Goal: Book appointment/travel/reservation

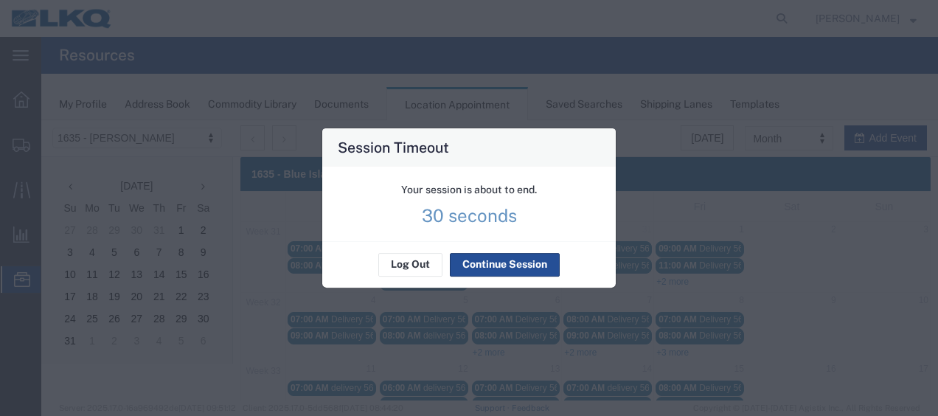
scroll to position [221, 0]
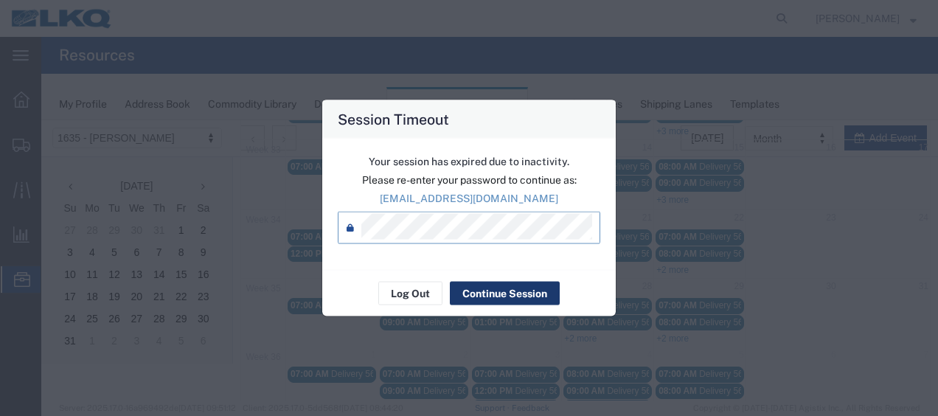
click at [482, 293] on button "Continue Session" at bounding box center [505, 294] width 110 height 24
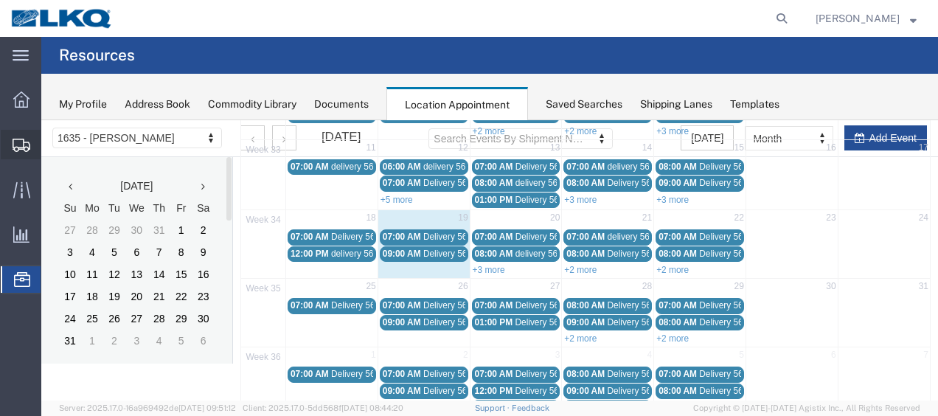
click at [0, 0] on span "Shipment Manager" at bounding box center [0, 0] width 0 height 0
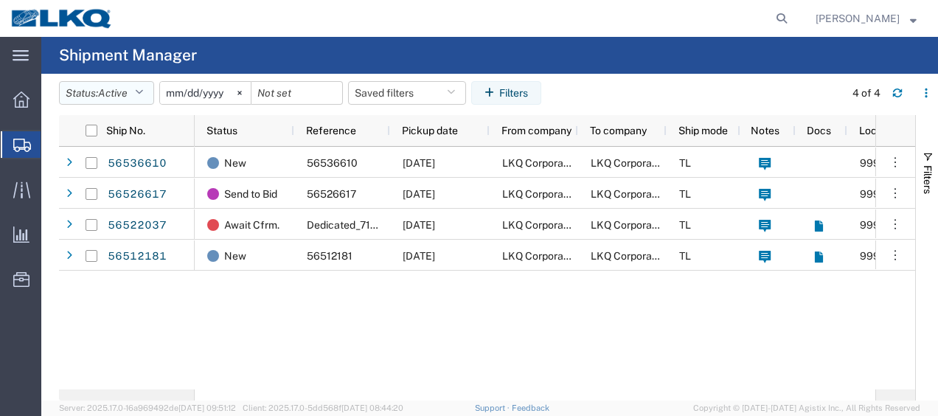
click at [146, 83] on button "Status: Active" at bounding box center [106, 93] width 95 height 24
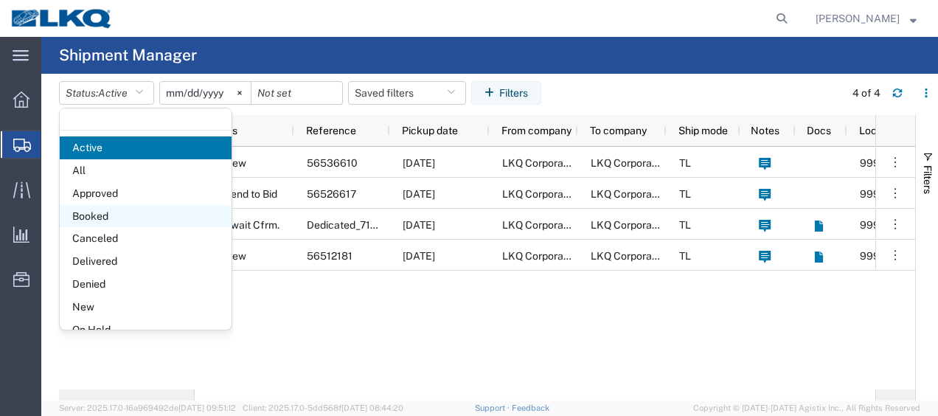
click at [114, 220] on span "Booked" at bounding box center [146, 216] width 172 height 23
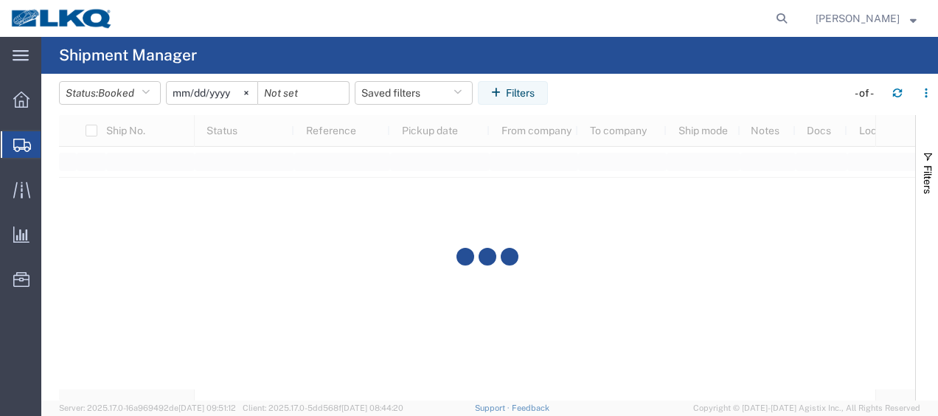
click at [184, 90] on input "[DATE]" at bounding box center [212, 93] width 91 height 22
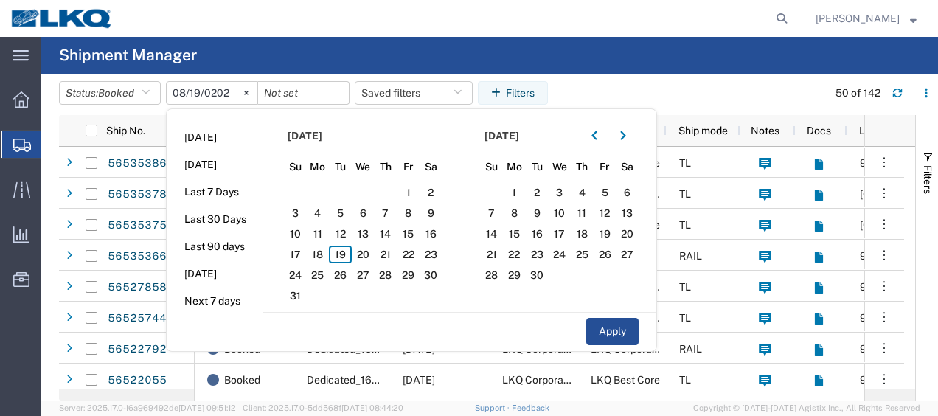
type input "[DATE]"
click at [342, 257] on span "19" at bounding box center [340, 254] width 23 height 18
click at [369, 252] on span "20" at bounding box center [363, 254] width 23 height 18
click at [622, 330] on button "Apply" at bounding box center [612, 331] width 52 height 27
type input "[DATE]"
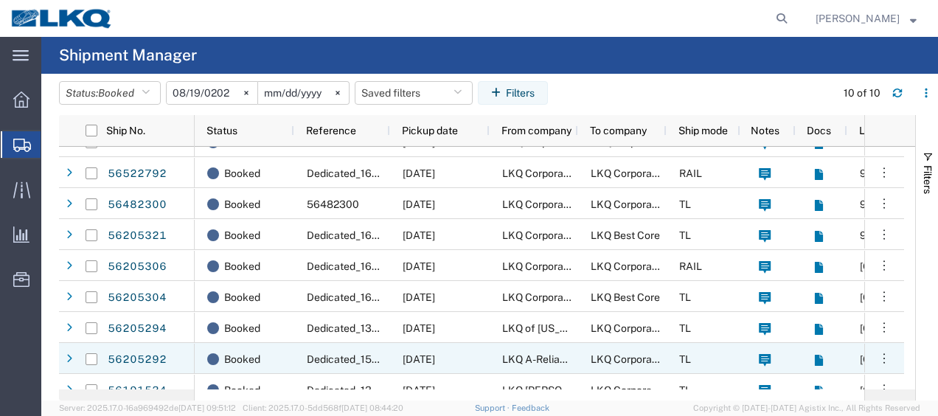
scroll to position [66, 0]
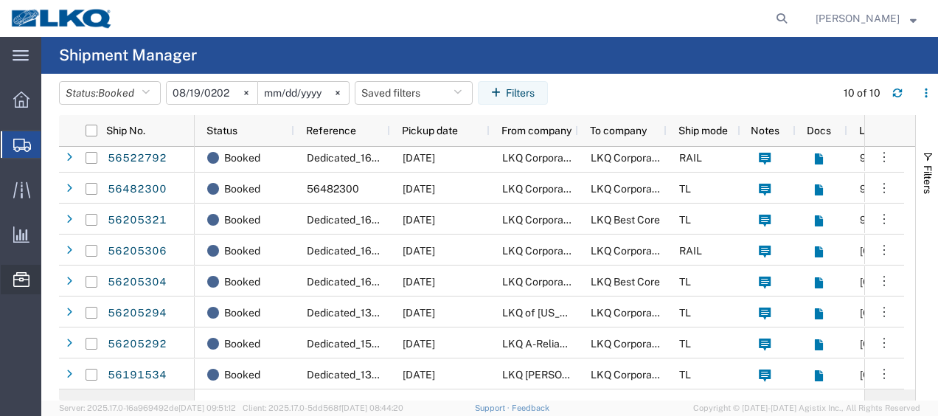
click at [0, 0] on span "Location Appointment" at bounding box center [0, 0] width 0 height 0
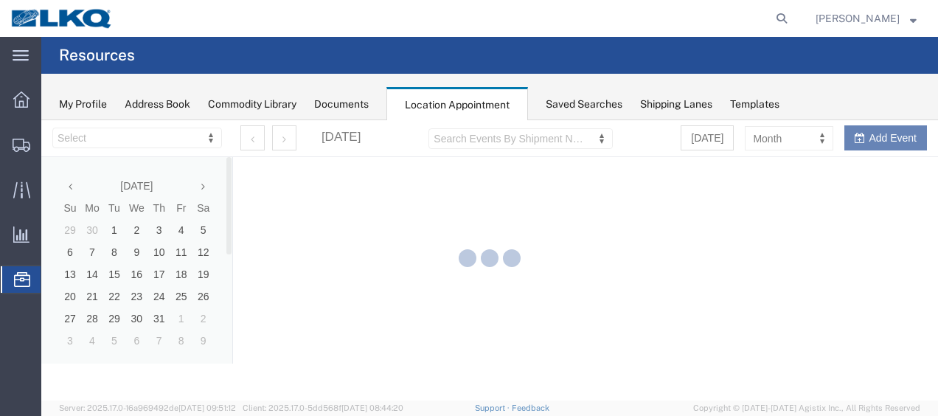
select select "27578"
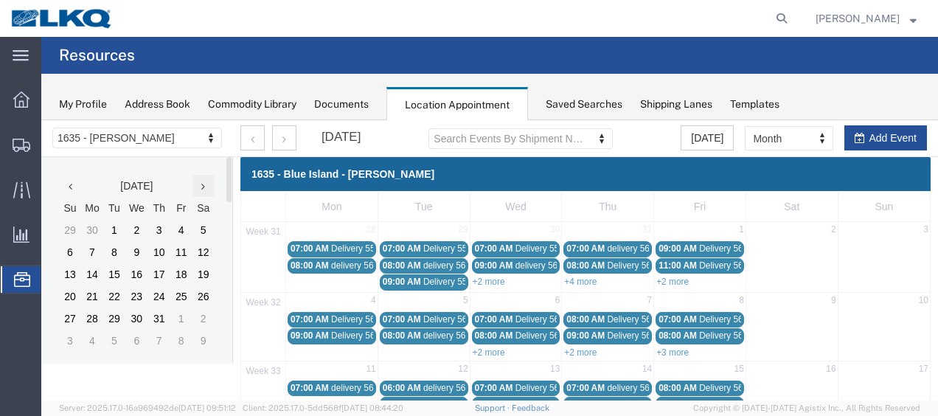
click at [203, 188] on icon at bounding box center [203, 186] width 4 height 10
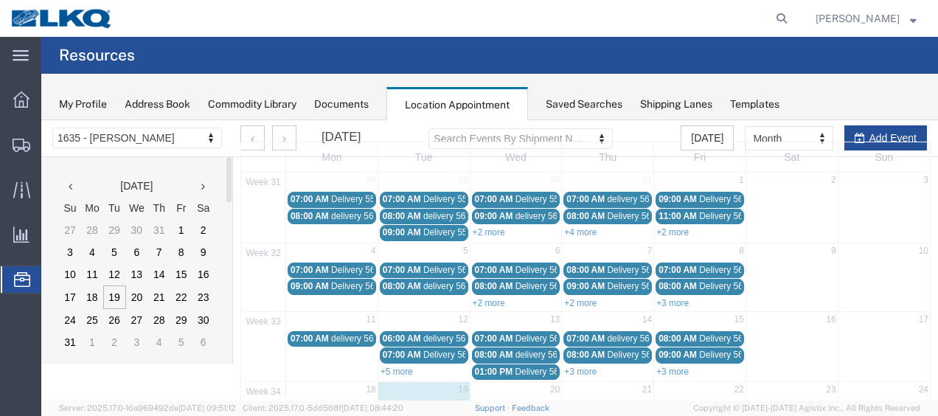
scroll to position [221, 0]
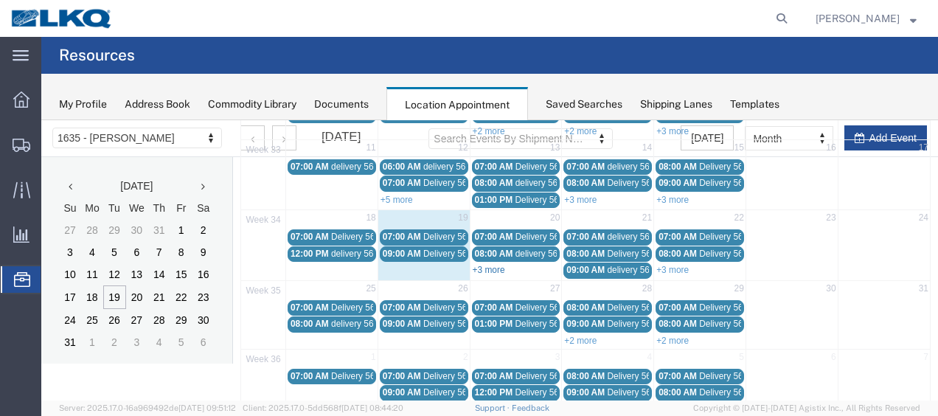
click at [492, 265] on link "+3 more" at bounding box center [488, 270] width 32 height 10
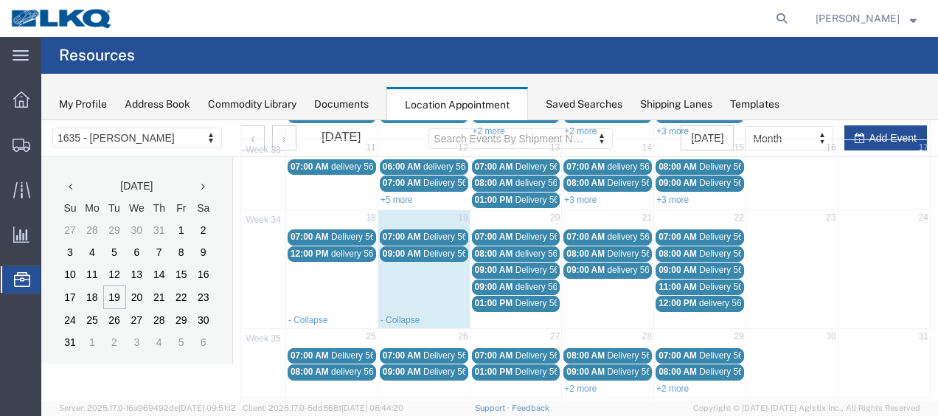
click at [327, 248] on span "12:00 PM" at bounding box center [309, 253] width 38 height 10
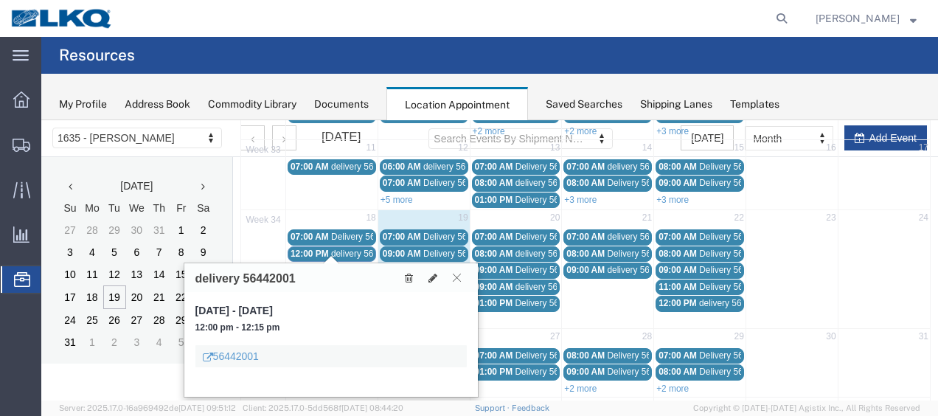
click at [460, 275] on icon at bounding box center [457, 277] width 8 height 9
